Goal: Task Accomplishment & Management: Complete application form

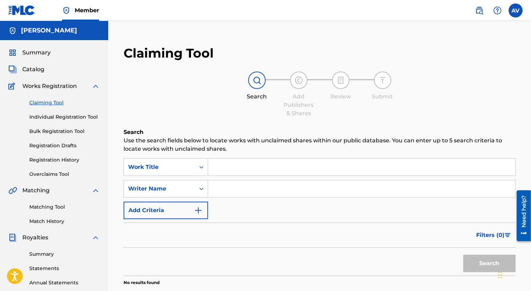
click at [517, 5] on label at bounding box center [516, 10] width 14 height 14
click at [516, 10] on input "AV [PERSON_NAME] [EMAIL_ADDRESS][PERSON_NAME][DOMAIN_NAME] Notification Prefere…" at bounding box center [516, 10] width 0 height 0
click at [517, 5] on div "AV AV [PERSON_NAME] [EMAIL_ADDRESS][PERSON_NAME][DOMAIN_NAME] Notification Pref…" at bounding box center [516, 10] width 14 height 14
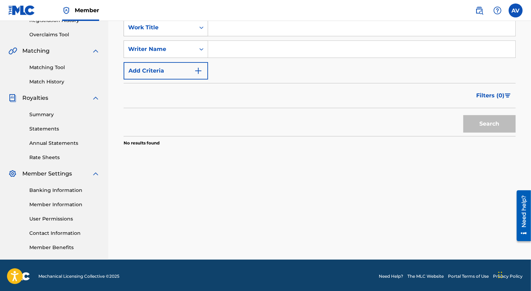
scroll to position [105, 0]
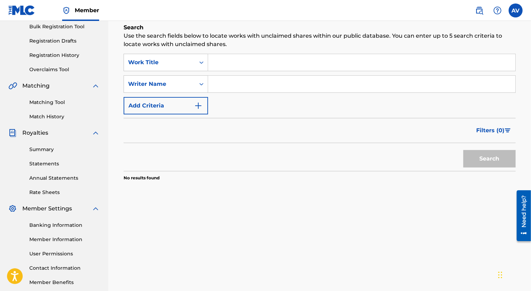
click at [518, 208] on div "Need help?" at bounding box center [523, 215] width 14 height 51
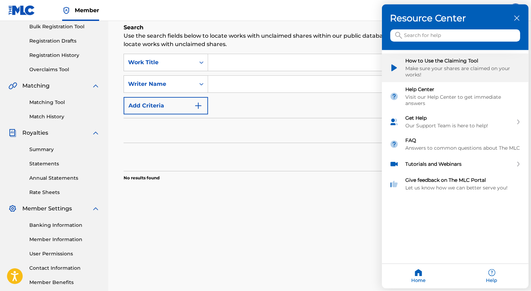
click at [453, 69] on div "Make sure your shares are claimed on your works!" at bounding box center [463, 72] width 115 height 13
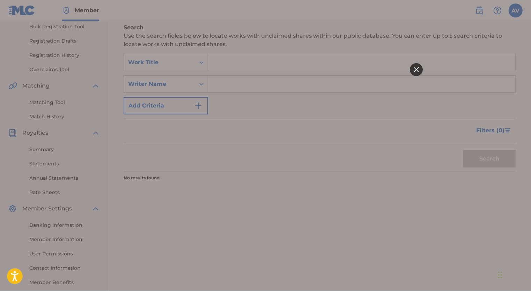
scroll to position [0, 0]
click html
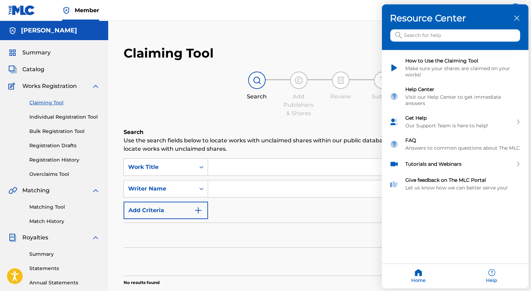
click at [522, 15] on div "Resource Center" at bounding box center [455, 28] width 147 height 46
click at [79, 119] on div at bounding box center [265, 145] width 531 height 291
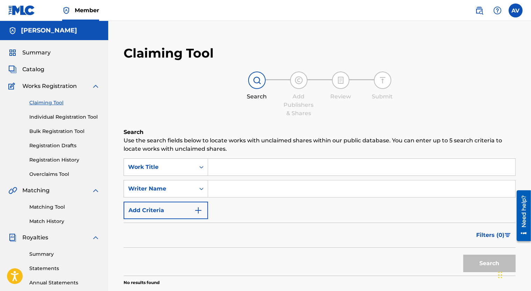
click at [80, 117] on link "Individual Registration Tool" at bounding box center [64, 116] width 71 height 7
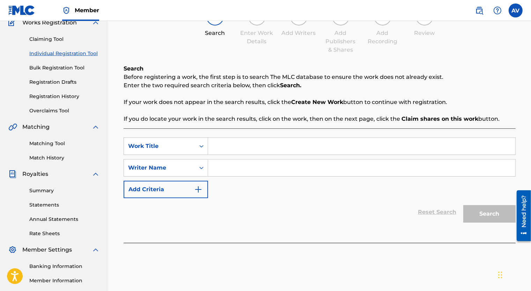
scroll to position [70, 0]
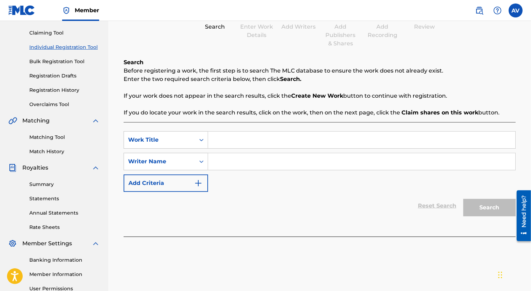
click at [258, 140] on input "Search Form" at bounding box center [361, 140] width 307 height 17
type input "Can't Stop Nothin'"
click at [246, 169] on input "Search Form" at bounding box center [361, 161] width 307 height 17
type input "Vertigo"
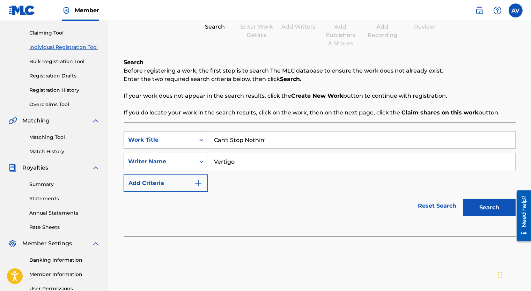
click at [504, 208] on button "Search" at bounding box center [489, 207] width 52 height 17
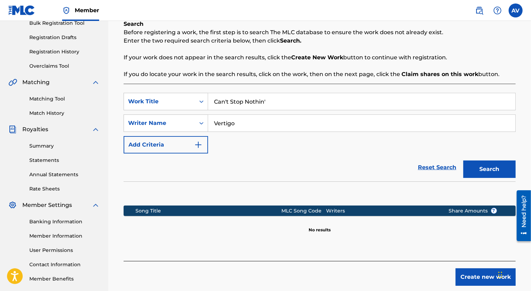
scroll to position [143, 0]
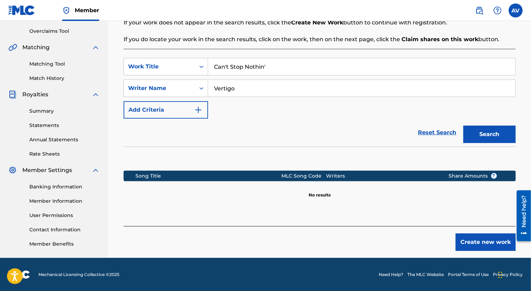
click at [480, 243] on button "Create new work" at bounding box center [485, 241] width 60 height 17
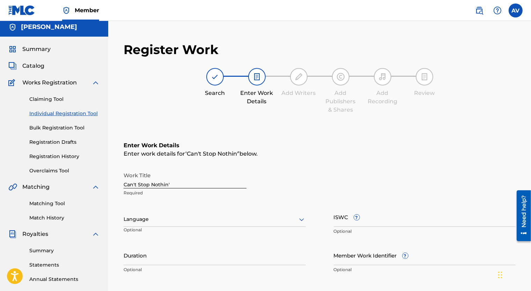
scroll to position [73, 0]
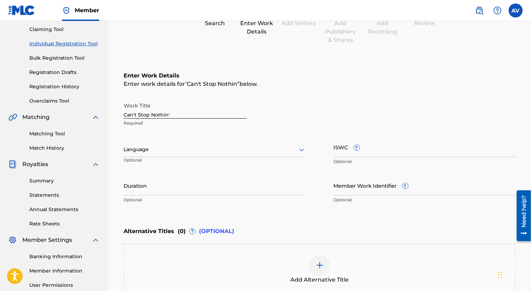
click at [158, 155] on div "Language" at bounding box center [215, 149] width 182 height 15
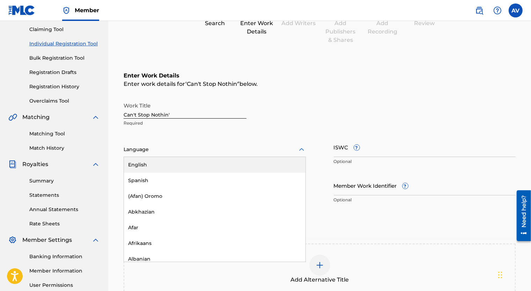
click at [161, 168] on div "English" at bounding box center [214, 165] width 181 height 16
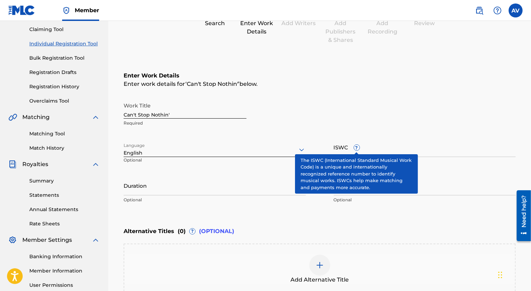
click at [355, 150] on span "?" at bounding box center [357, 148] width 6 height 6
click at [355, 150] on input "ISWC ?" at bounding box center [425, 147] width 182 height 20
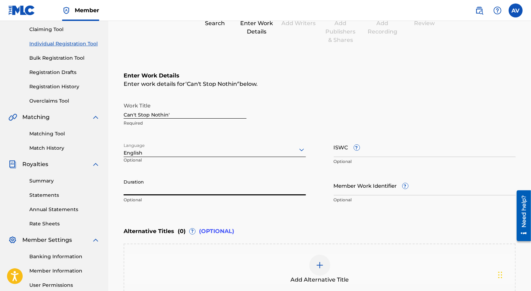
click at [270, 186] on input "Duration" at bounding box center [215, 186] width 182 height 20
type input "4"
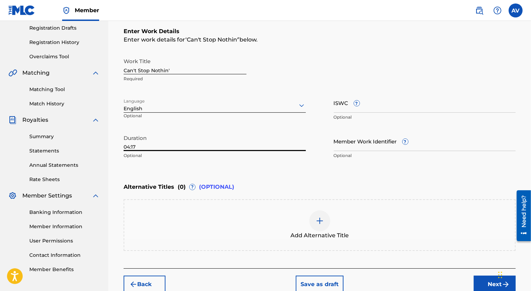
scroll to position [143, 0]
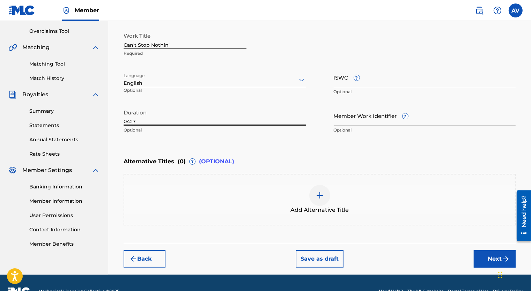
type input "04:17"
click at [162, 143] on div "Enter Work Details Enter work details for ‘ Can't Stop Nothin' ’ below. Work Ti…" at bounding box center [320, 69] width 392 height 169
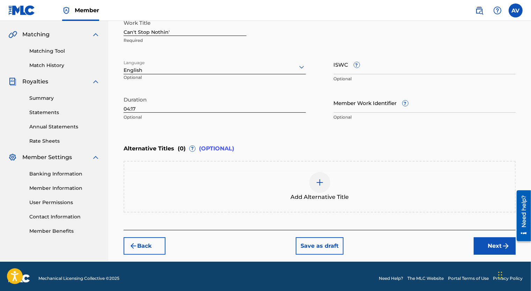
scroll to position [160, 0]
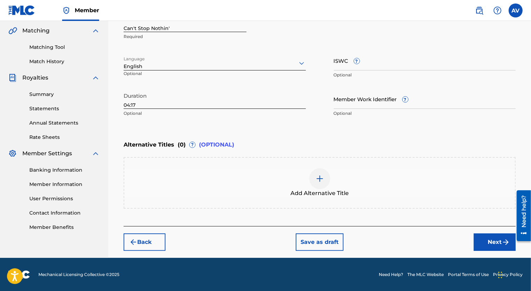
click at [490, 236] on button "Next" at bounding box center [495, 241] width 42 height 17
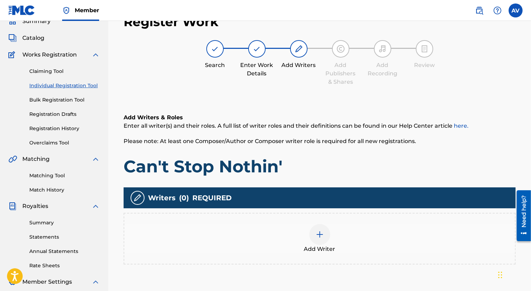
scroll to position [101, 0]
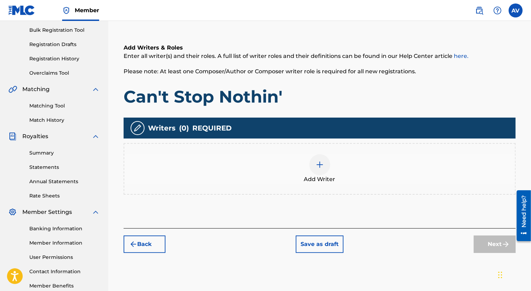
click at [325, 170] on div at bounding box center [319, 164] width 21 height 21
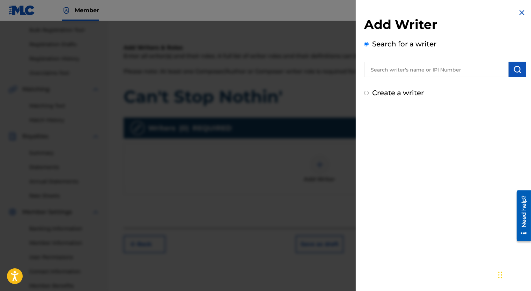
click at [440, 68] on input "text" at bounding box center [436, 69] width 144 height 15
click at [373, 94] on label "Create a writer" at bounding box center [398, 93] width 52 height 8
radio input "true"
click at [369, 94] on input "Create a writer" at bounding box center [366, 93] width 5 height 5
radio input "false"
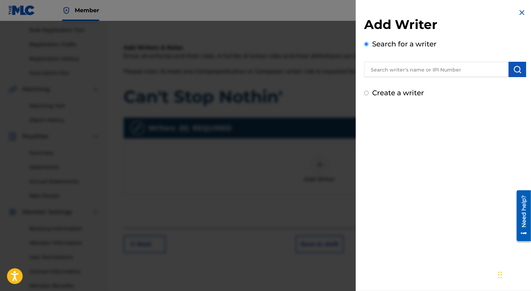
radio input "true"
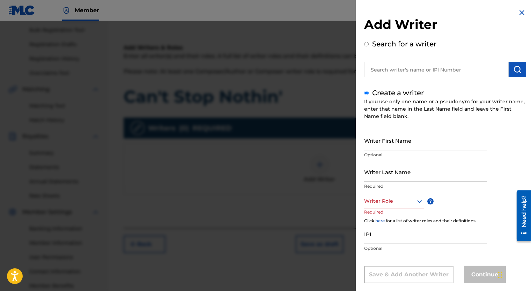
click at [385, 71] on input "text" at bounding box center [436, 69] width 144 height 15
radio input "true"
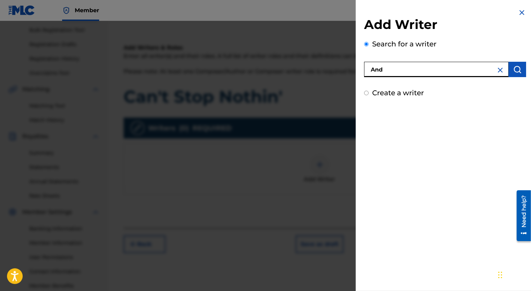
click at [509, 66] on button "submit" at bounding box center [517, 69] width 17 height 15
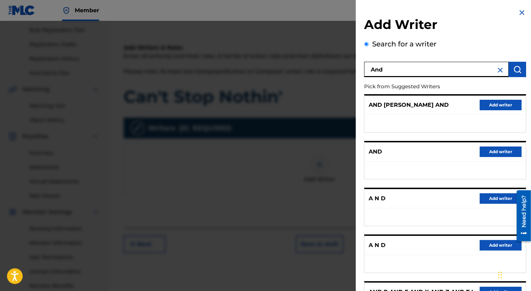
click at [397, 73] on input "And" at bounding box center [436, 69] width 144 height 15
type input "[PERSON_NAME]"
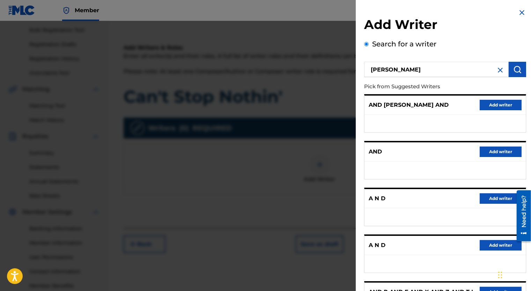
click at [517, 67] on img "submit" at bounding box center [517, 69] width 8 height 8
click at [366, 45] on input "Search for a writer" at bounding box center [366, 44] width 5 height 5
click at [498, 68] on img at bounding box center [500, 70] width 8 height 8
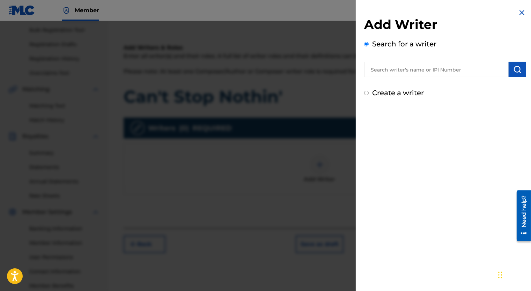
click at [378, 90] on label "Create a writer" at bounding box center [398, 93] width 52 height 8
radio input "true"
click at [369, 91] on input "Create a writer" at bounding box center [366, 93] width 5 height 5
radio input "false"
radio input "true"
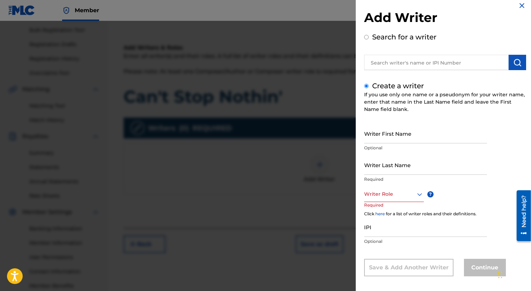
scroll to position [11, 0]
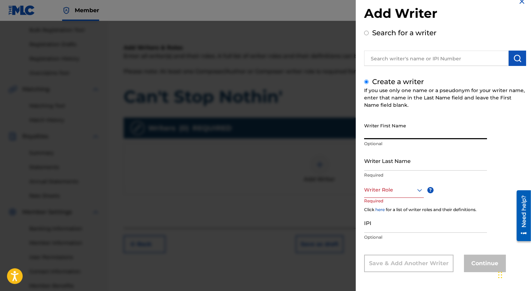
click at [393, 135] on input "Writer First Name" at bounding box center [425, 129] width 123 height 20
type input "[PERSON_NAME]"
click at [394, 161] on input "Writer Last Name" at bounding box center [425, 161] width 123 height 20
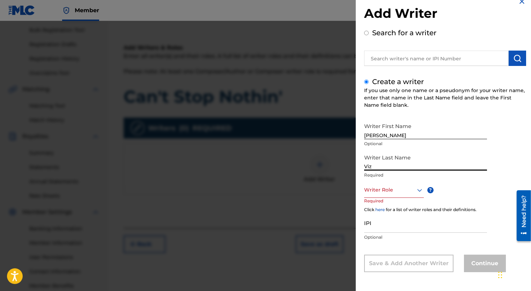
type input "Viz"
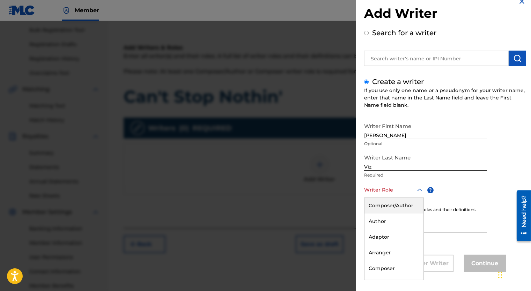
click at [393, 186] on div at bounding box center [394, 190] width 60 height 9
click at [441, 188] on div "Writer First Name [PERSON_NAME] Optional Writer Last Name Viz Required Writer R…" at bounding box center [445, 195] width 162 height 153
click at [399, 193] on div at bounding box center [394, 190] width 60 height 9
click at [446, 192] on div "Writer First Name [PERSON_NAME] Optional Writer Last Name Viz Required 8 result…" at bounding box center [445, 195] width 162 height 153
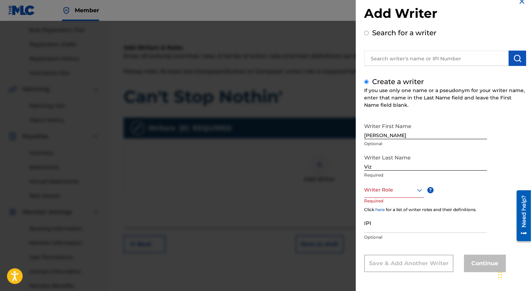
click at [380, 190] on div at bounding box center [394, 190] width 60 height 9
click at [387, 208] on div "Composer/Author" at bounding box center [393, 206] width 59 height 16
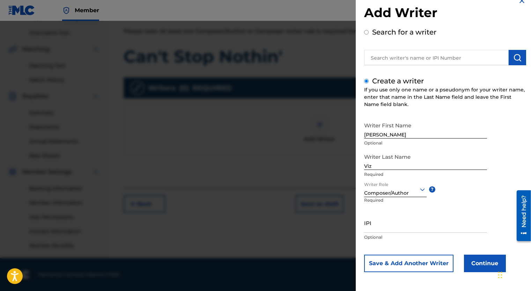
scroll to position [142, 0]
click at [396, 225] on input "IPI" at bounding box center [425, 223] width 123 height 20
click at [368, 220] on input "IPI" at bounding box center [425, 223] width 123 height 20
click at [472, 194] on div "Writer First Name [PERSON_NAME] Optional Writer Last Name Viz Required Writer R…" at bounding box center [445, 196] width 162 height 154
click at [474, 258] on button "Continue" at bounding box center [485, 263] width 42 height 17
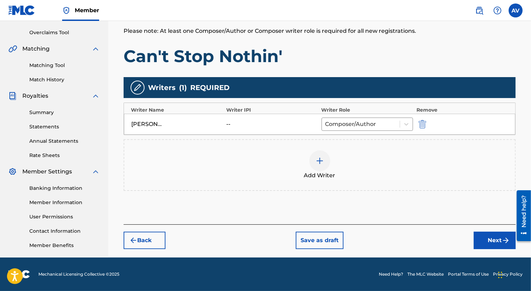
click at [312, 160] on div at bounding box center [319, 160] width 21 height 21
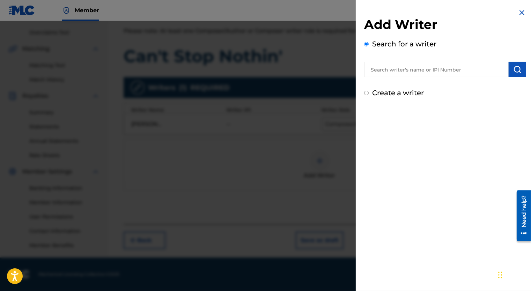
click at [385, 96] on label "Create a writer" at bounding box center [398, 93] width 52 height 8
radio input "true"
click at [369, 95] on input "Create a writer" at bounding box center [366, 93] width 5 height 5
radio input "false"
radio input "true"
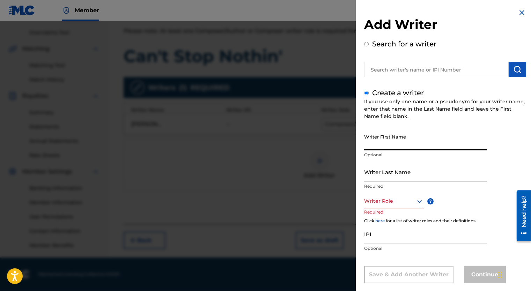
click at [381, 148] on input "Writer First Name" at bounding box center [425, 141] width 123 height 20
type input "[PERSON_NAME]"
click at [381, 173] on input "Writer Last Name" at bounding box center [425, 172] width 123 height 20
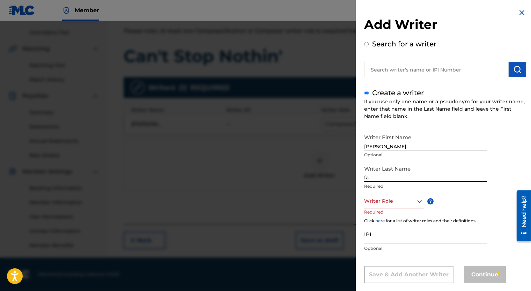
type input "f"
type input "[PERSON_NAME]"
click at [380, 206] on div "Writer Role" at bounding box center [394, 201] width 60 height 16
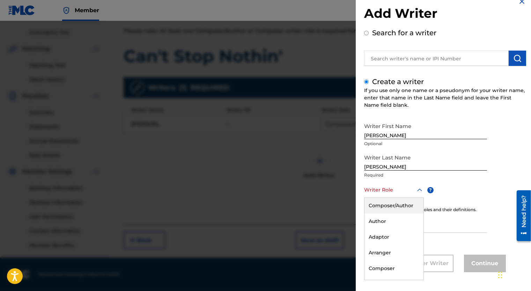
click at [380, 206] on div "Composer/Author" at bounding box center [393, 206] width 59 height 16
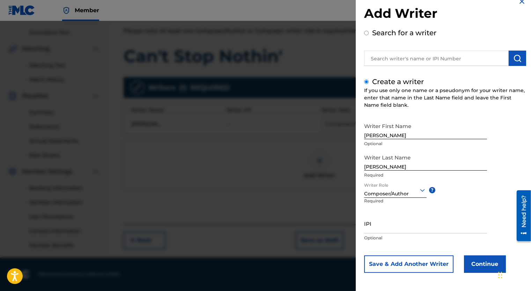
click at [376, 228] on input "IPI" at bounding box center [425, 224] width 123 height 20
click at [488, 268] on button "Continue" at bounding box center [485, 263] width 42 height 17
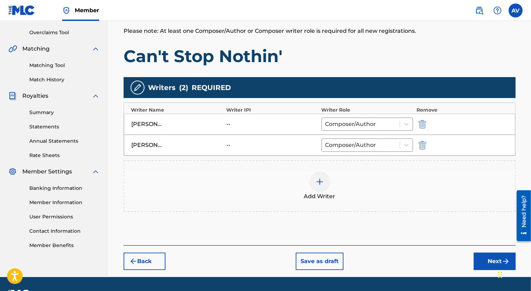
click at [317, 187] on div at bounding box center [319, 181] width 21 height 21
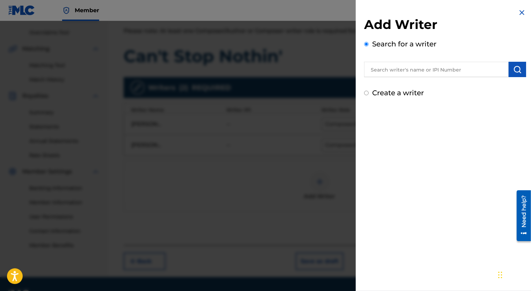
click at [366, 92] on input "Create a writer" at bounding box center [366, 93] width 5 height 5
radio input "false"
radio input "true"
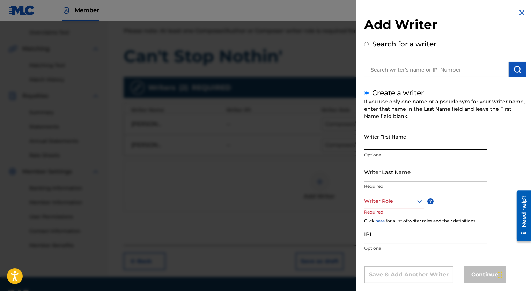
click at [390, 146] on input "Writer First Name" at bounding box center [425, 141] width 123 height 20
type input "J"
type input "[PERSON_NAME]"
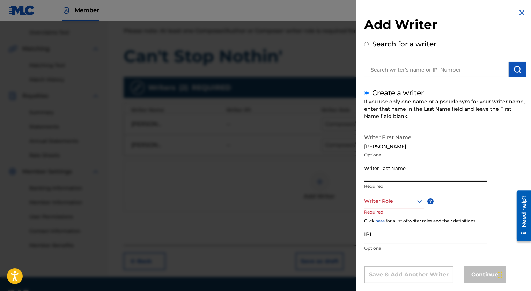
click at [392, 178] on input "Writer Last Name" at bounding box center [425, 172] width 123 height 20
type input "Misura"
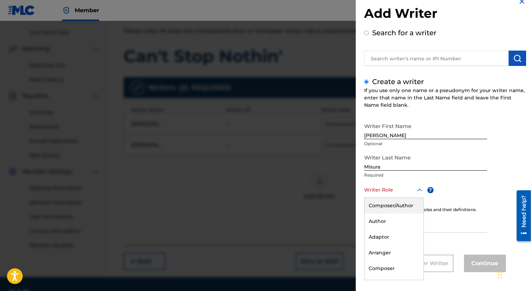
click at [390, 198] on div "8 results available. Use Up and Down to choose options, press Enter to select t…" at bounding box center [394, 190] width 60 height 16
click at [390, 210] on div "Composer/Author" at bounding box center [393, 206] width 59 height 16
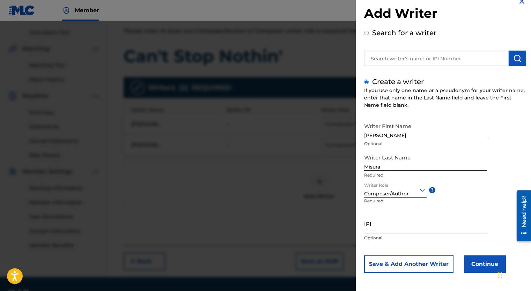
click at [469, 257] on button "Continue" at bounding box center [485, 263] width 42 height 17
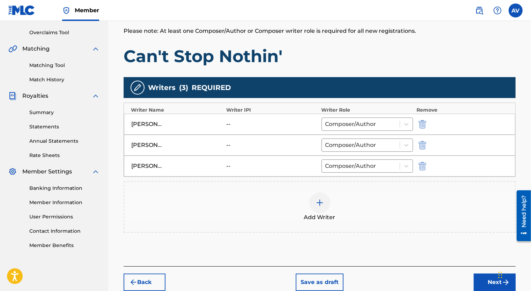
click at [318, 211] on div at bounding box center [319, 202] width 21 height 21
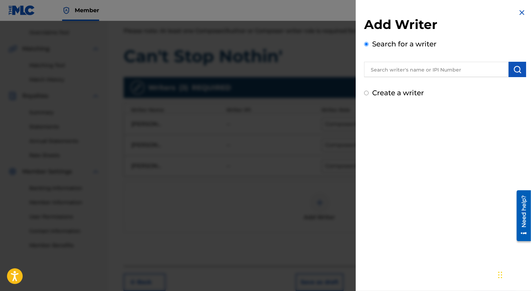
click at [392, 95] on label "Create a writer" at bounding box center [398, 93] width 52 height 8
radio input "true"
click at [369, 95] on input "Create a writer" at bounding box center [366, 93] width 5 height 5
radio input "false"
radio input "true"
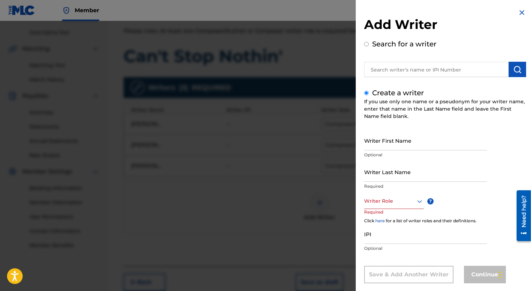
click at [383, 144] on input "Writer First Name" at bounding box center [425, 141] width 123 height 20
type input "[PERSON_NAME]"
click at [379, 177] on input "Writer Last Name" at bounding box center [425, 172] width 123 height 20
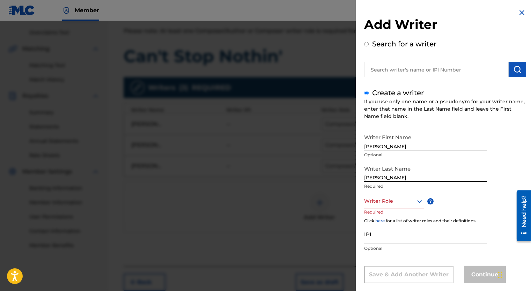
type input "[PERSON_NAME]"
click at [381, 206] on div "Writer Role" at bounding box center [394, 201] width 60 height 16
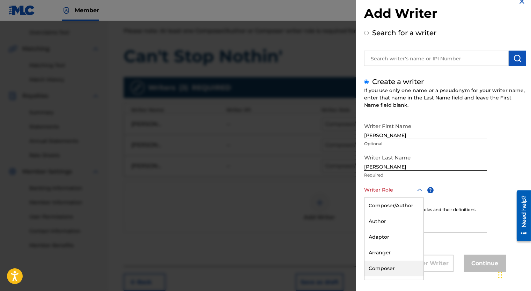
click at [392, 268] on div "Composer" at bounding box center [393, 269] width 59 height 16
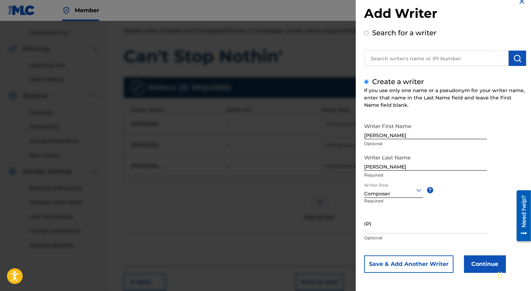
click at [486, 260] on button "Continue" at bounding box center [485, 263] width 42 height 17
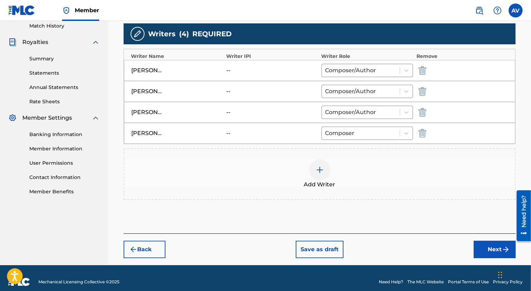
scroll to position [202, 0]
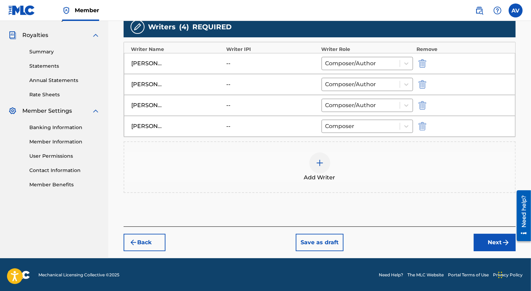
click at [491, 242] on button "Next" at bounding box center [495, 242] width 42 height 17
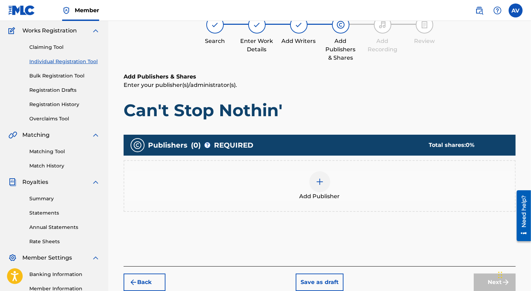
scroll to position [66, 0]
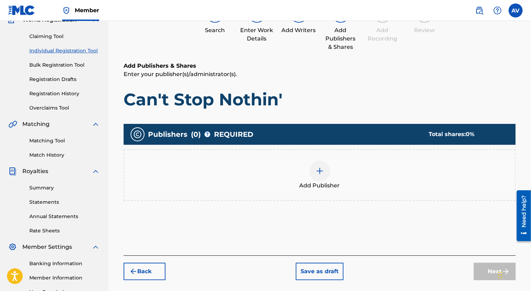
click at [323, 171] on img at bounding box center [320, 171] width 8 height 8
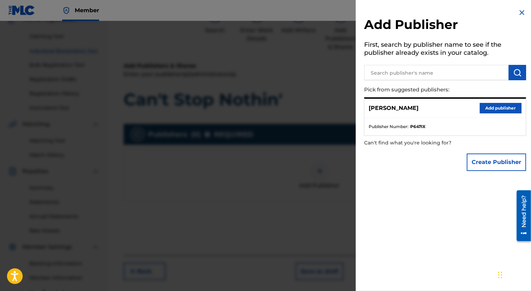
click at [488, 108] on button "Add publisher" at bounding box center [501, 108] width 42 height 10
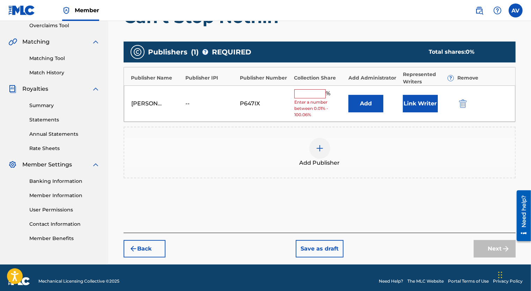
scroll to position [155, 0]
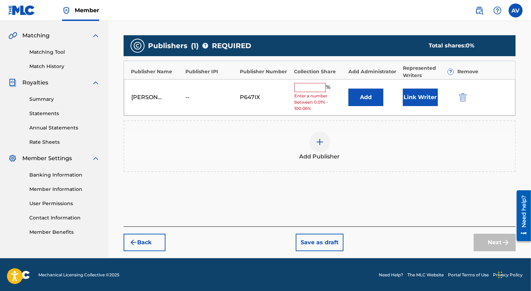
click at [312, 85] on input "text" at bounding box center [309, 87] width 31 height 9
click at [321, 143] on img at bounding box center [320, 142] width 8 height 8
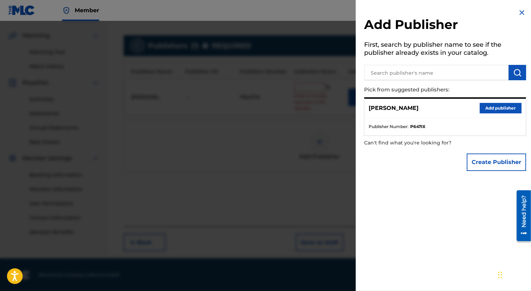
click at [428, 77] on input "text" at bounding box center [436, 72] width 144 height 15
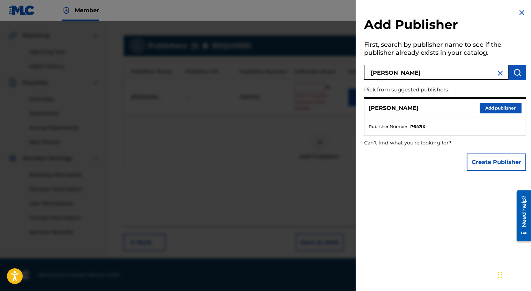
type input "[PERSON_NAME]"
click at [514, 69] on img "submit" at bounding box center [517, 72] width 8 height 8
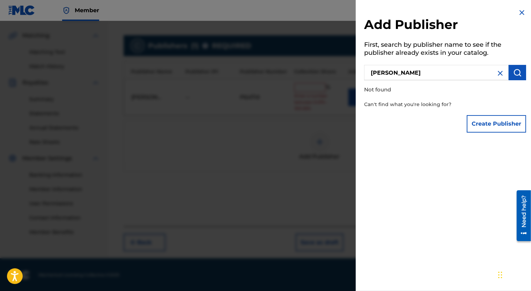
click at [497, 72] on img at bounding box center [500, 73] width 8 height 8
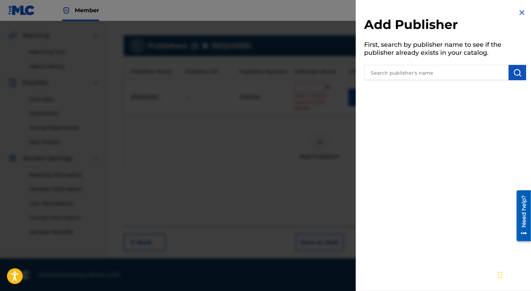
click at [450, 73] on input "text" at bounding box center [436, 72] width 144 height 15
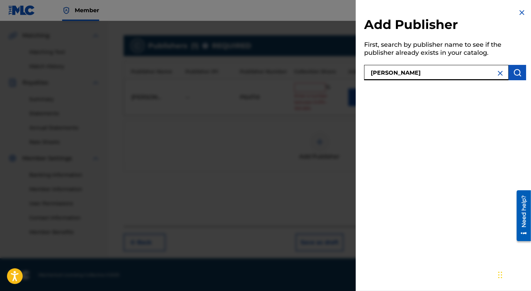
type input "[PERSON_NAME]"
click at [518, 72] on img "submit" at bounding box center [517, 72] width 8 height 8
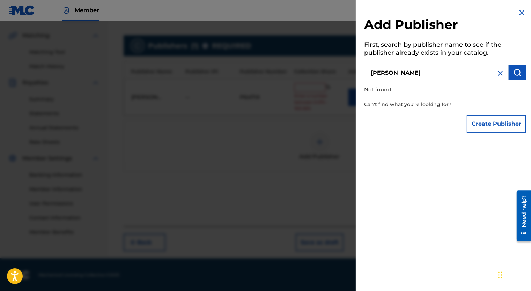
drag, startPoint x: 496, startPoint y: 75, endPoint x: 506, endPoint y: 50, distance: 27.7
click at [496, 75] on img at bounding box center [500, 73] width 8 height 8
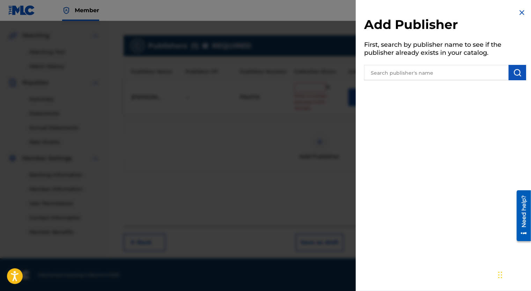
click at [518, 10] on img at bounding box center [522, 12] width 8 height 8
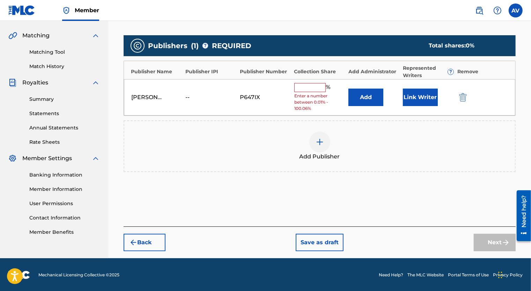
click at [362, 103] on button "Add" at bounding box center [365, 97] width 35 height 17
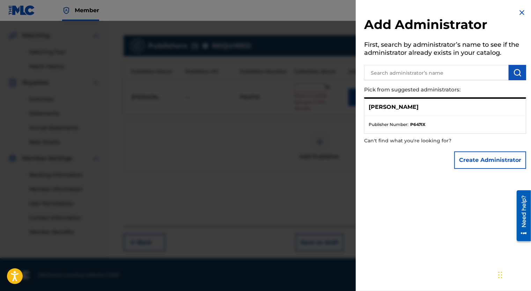
click at [520, 13] on img at bounding box center [522, 12] width 8 height 8
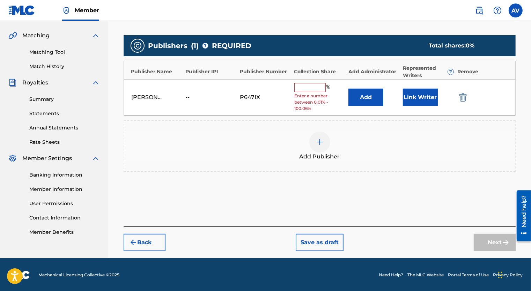
click at [319, 149] on div at bounding box center [319, 142] width 21 height 21
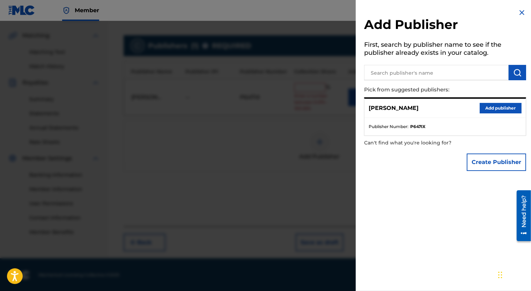
click at [475, 165] on button "Create Publisher" at bounding box center [496, 162] width 59 height 17
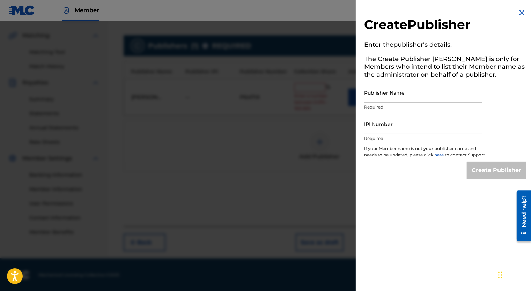
click at [521, 14] on img at bounding box center [522, 12] width 8 height 8
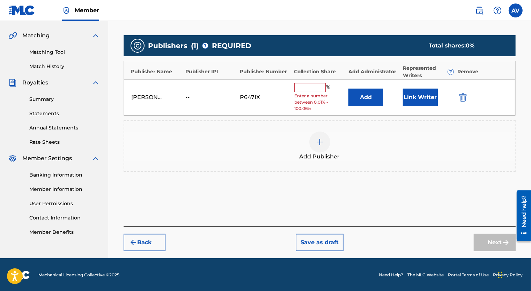
click at [421, 101] on button "Link Writer" at bounding box center [420, 97] width 35 height 17
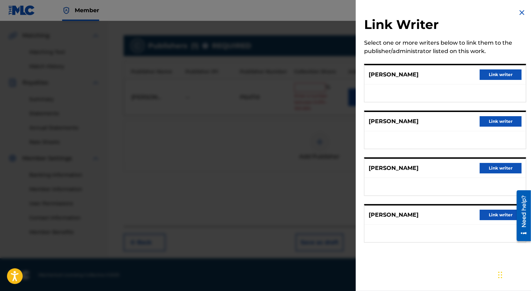
click at [495, 74] on button "Link writer" at bounding box center [501, 74] width 42 height 10
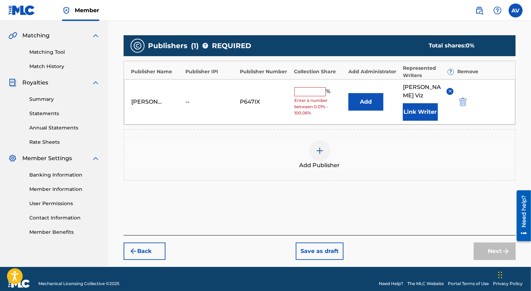
click at [319, 147] on img at bounding box center [320, 151] width 8 height 8
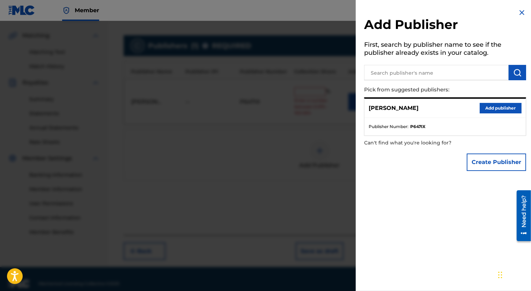
click at [482, 161] on button "Create Publisher" at bounding box center [496, 162] width 59 height 17
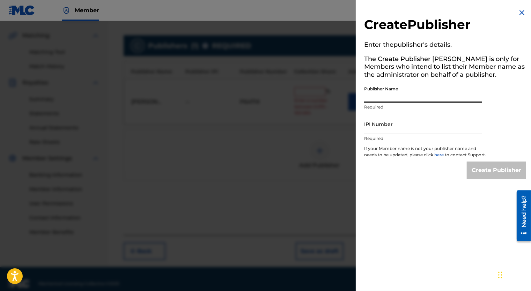
click at [421, 101] on input "Publisher Name" at bounding box center [423, 93] width 118 height 20
type input "[PERSON_NAME]"
click at [478, 176] on div "Create Publisher" at bounding box center [496, 170] width 59 height 17
click at [482, 171] on div "Create Publisher" at bounding box center [496, 170] width 59 height 17
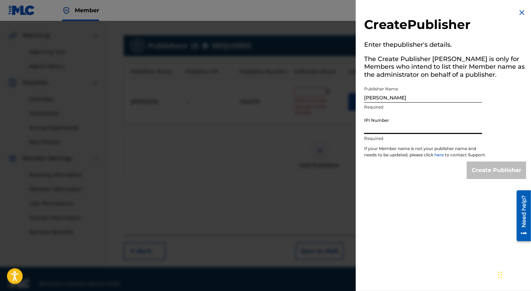
click at [407, 129] on input "IPI Number" at bounding box center [423, 124] width 118 height 20
click at [520, 13] on img at bounding box center [522, 12] width 8 height 8
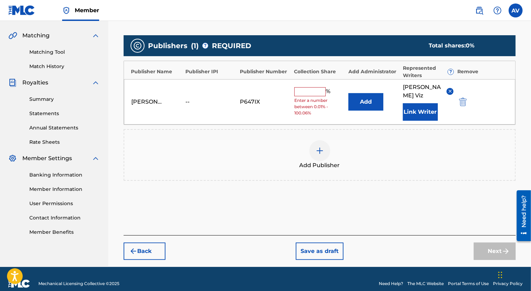
click at [327, 140] on div at bounding box center [319, 150] width 21 height 21
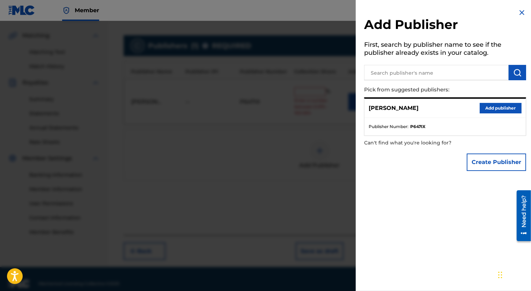
click at [403, 69] on input "text" at bounding box center [436, 72] width 144 height 15
click at [519, 10] on img at bounding box center [522, 12] width 8 height 8
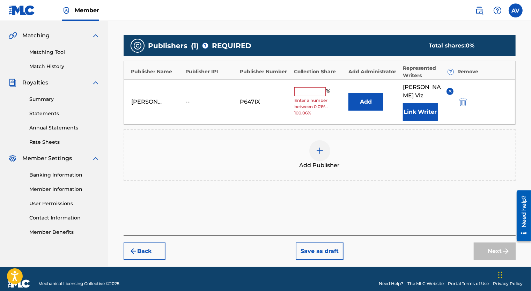
click at [310, 91] on input "text" at bounding box center [309, 91] width 31 height 9
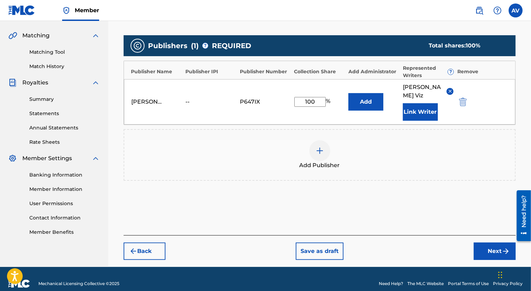
type input "100"
click at [282, 129] on div "Add Publisher" at bounding box center [320, 155] width 392 height 52
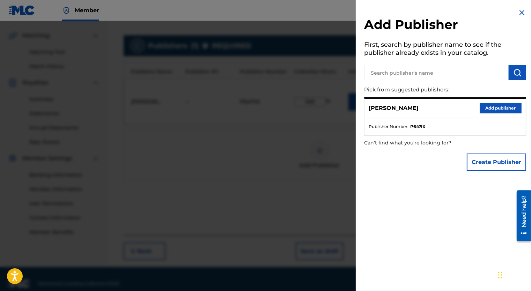
click at [518, 14] on img at bounding box center [522, 12] width 8 height 8
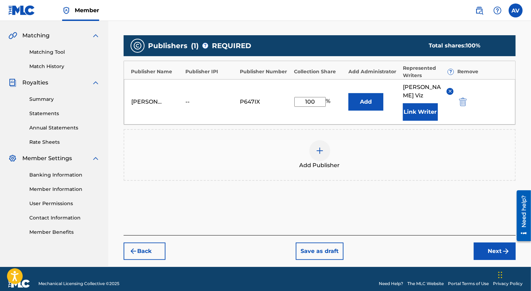
click at [487, 247] on button "Next" at bounding box center [495, 251] width 42 height 17
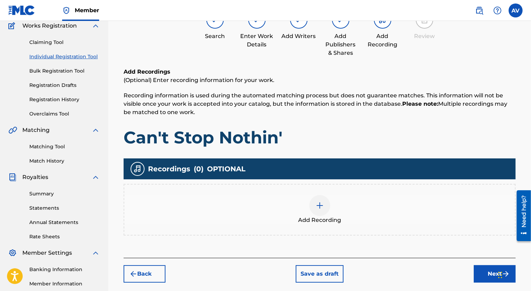
scroll to position [66, 0]
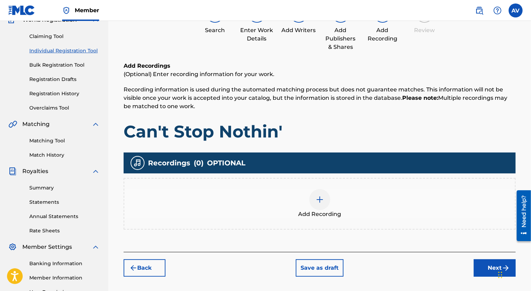
click at [320, 206] on div at bounding box center [319, 199] width 21 height 21
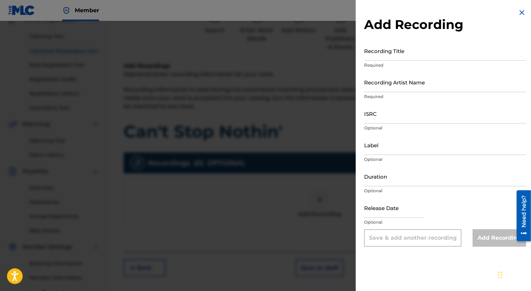
click at [525, 14] on div "Add Recording Recording Title Required Recording Artist Name Required ISRC Opti…" at bounding box center [445, 127] width 179 height 255
click at [519, 9] on img at bounding box center [522, 12] width 8 height 8
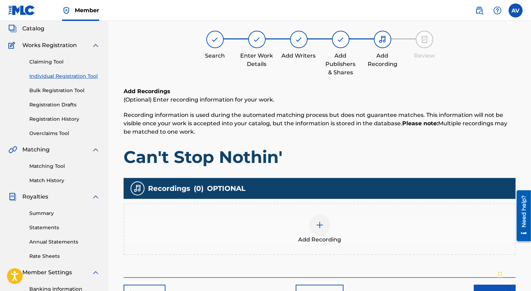
scroll to position [70, 0]
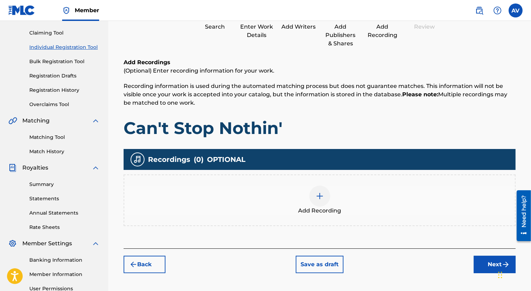
click at [317, 195] on img at bounding box center [320, 196] width 8 height 8
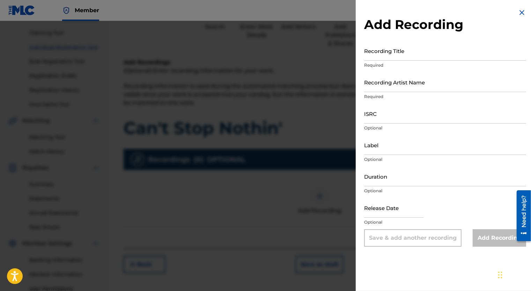
click at [327, 126] on div at bounding box center [265, 166] width 531 height 291
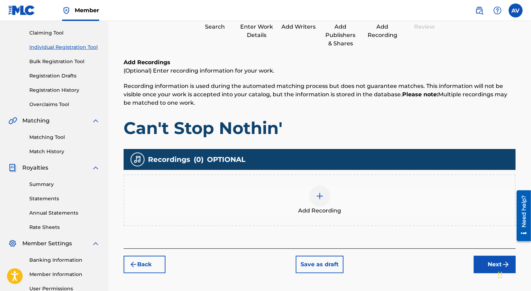
click at [327, 188] on div "Add Recording" at bounding box center [319, 200] width 391 height 29
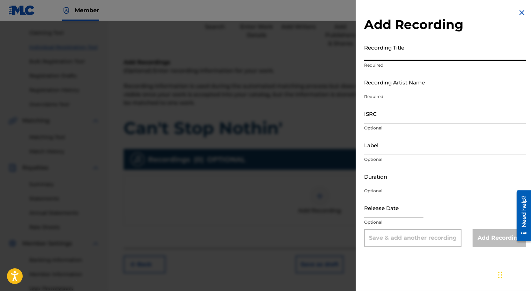
click at [413, 51] on input "Recording Title" at bounding box center [445, 51] width 162 height 20
type input "Can't Stop Nothin'"
click at [405, 89] on input "Recording Artist Name" at bounding box center [445, 82] width 162 height 20
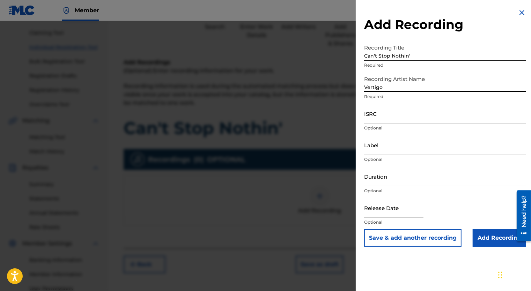
type input "Vertigo"
click at [369, 117] on input "ISRC" at bounding box center [445, 114] width 162 height 20
click at [380, 149] on input "Label" at bounding box center [445, 145] width 162 height 20
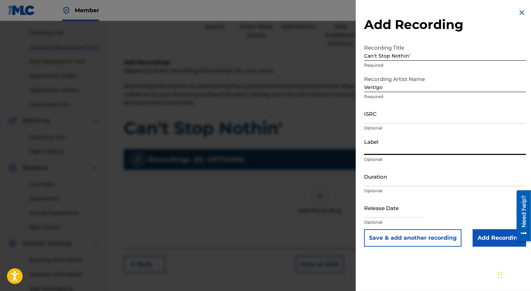
type input "Vertigo"
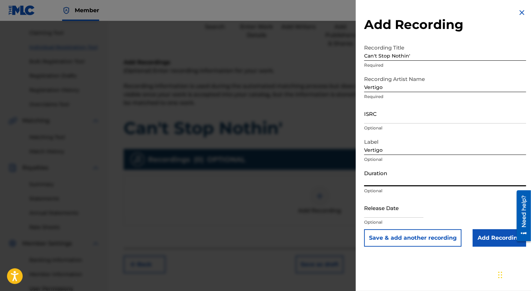
click at [391, 180] on input "Duration" at bounding box center [445, 176] width 162 height 20
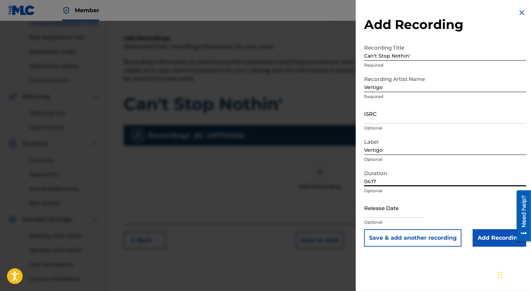
scroll to position [105, 0]
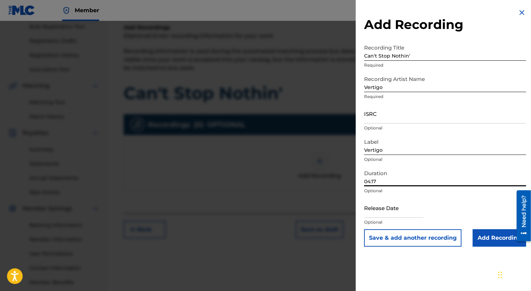
type input "04:17"
click at [405, 209] on input "text" at bounding box center [393, 208] width 59 height 20
select select "7"
select select "2025"
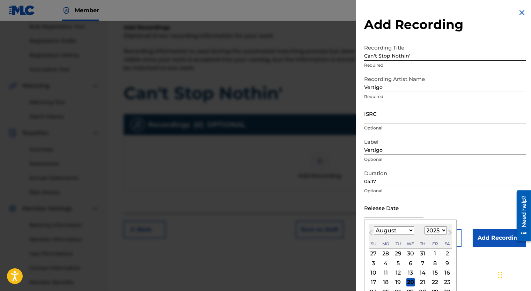
click at [412, 280] on div "20" at bounding box center [410, 282] width 8 height 8
type input "[DATE]"
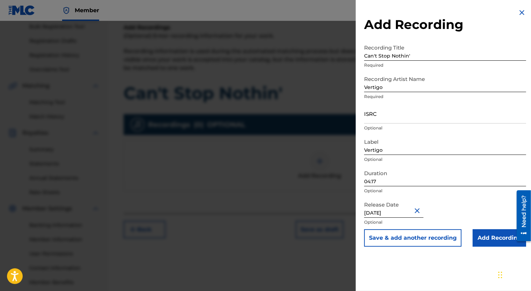
click at [457, 205] on div "Release Date [DATE] Optional" at bounding box center [445, 213] width 162 height 31
click at [484, 239] on input "Add Recording" at bounding box center [499, 237] width 53 height 17
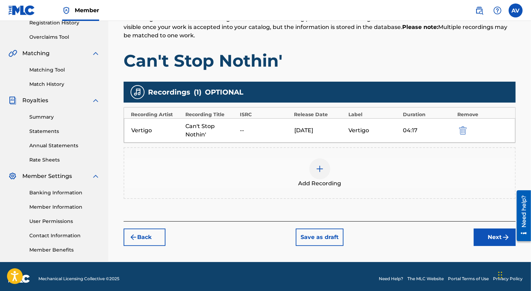
scroll to position [140, 0]
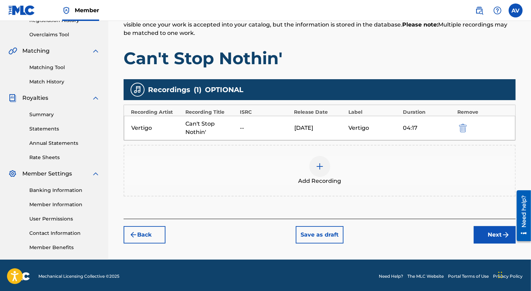
click at [485, 232] on button "Next" at bounding box center [495, 234] width 42 height 17
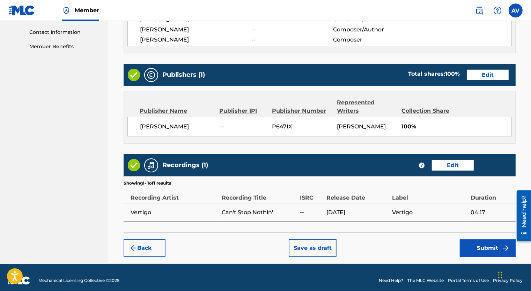
scroll to position [345, 0]
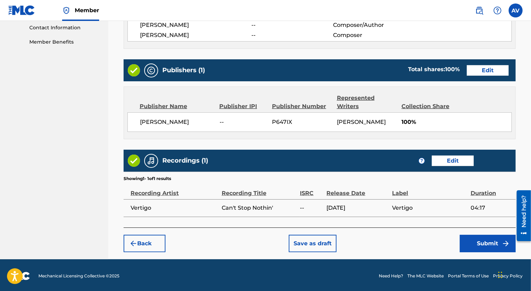
click at [312, 235] on button "Save as draft" at bounding box center [313, 243] width 48 height 17
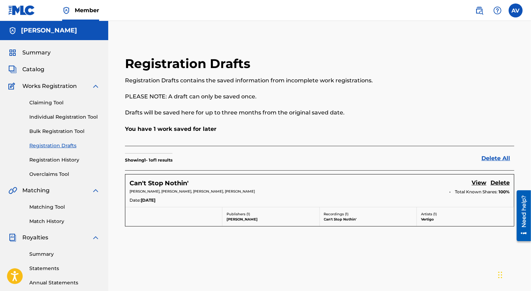
click at [517, 8] on label at bounding box center [516, 10] width 14 height 14
click at [516, 10] on input "AV [PERSON_NAME] [EMAIL_ADDRESS][PERSON_NAME][DOMAIN_NAME] Notification Prefere…" at bounding box center [516, 10] width 0 height 0
click at [452, 98] on p "Log out" at bounding box center [448, 99] width 16 height 6
click at [516, 10] on input "AV [PERSON_NAME] [EMAIL_ADDRESS][PERSON_NAME][DOMAIN_NAME] Notification Prefere…" at bounding box center [516, 10] width 0 height 0
